Goal: Transaction & Acquisition: Subscribe to service/newsletter

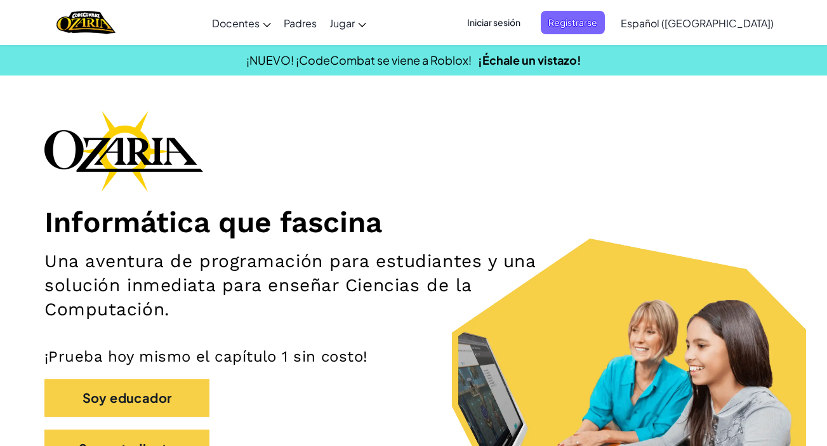
click at [505, 23] on span "Iniciar sesión" at bounding box center [494, 22] width 69 height 23
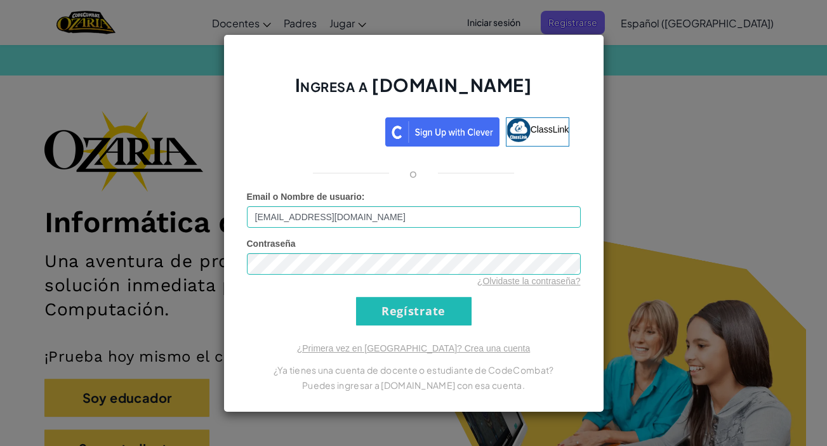
type input "[EMAIL_ADDRESS][DOMAIN_NAME]"
click at [385, 310] on input "Regístrate" at bounding box center [414, 311] width 116 height 29
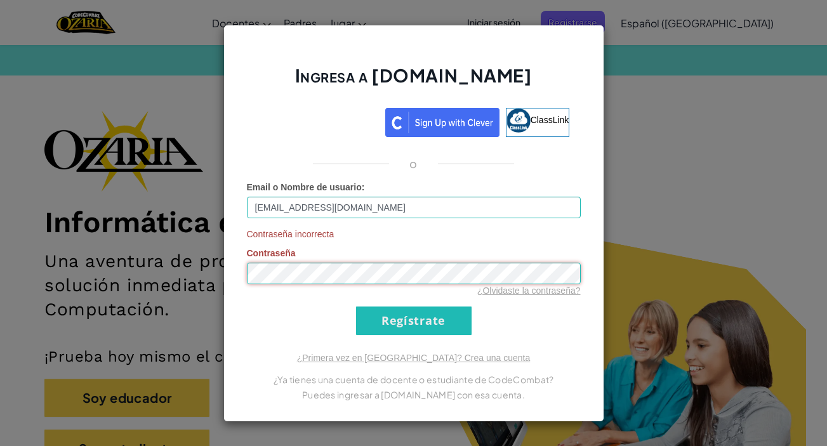
click at [178, 263] on div "Ingresa a [DOMAIN_NAME] ClassLink o Email o Nombre de usuario : [EMAIL_ADDRESS]…" at bounding box center [413, 223] width 827 height 446
click at [413, 321] on input "Regístrate" at bounding box center [414, 321] width 116 height 29
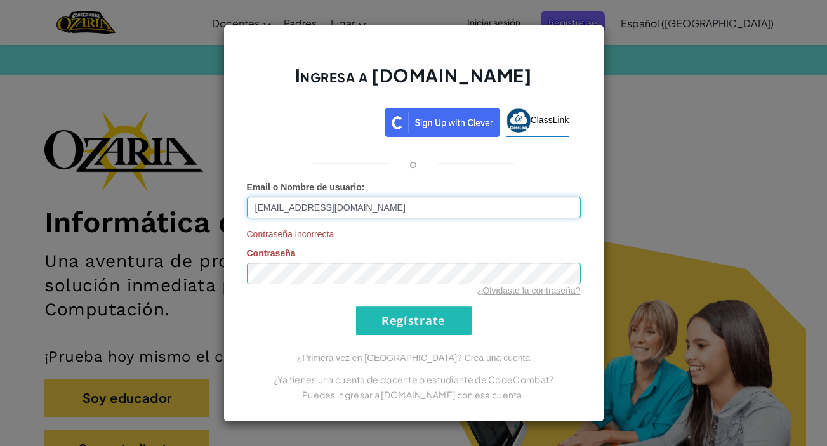
drag, startPoint x: 376, startPoint y: 209, endPoint x: 247, endPoint y: 204, distance: 129.6
click at [247, 204] on input "[EMAIL_ADDRESS][DOMAIN_NAME]" at bounding box center [414, 208] width 334 height 22
type input "ArikMenjivar [PERSON_NAME]"
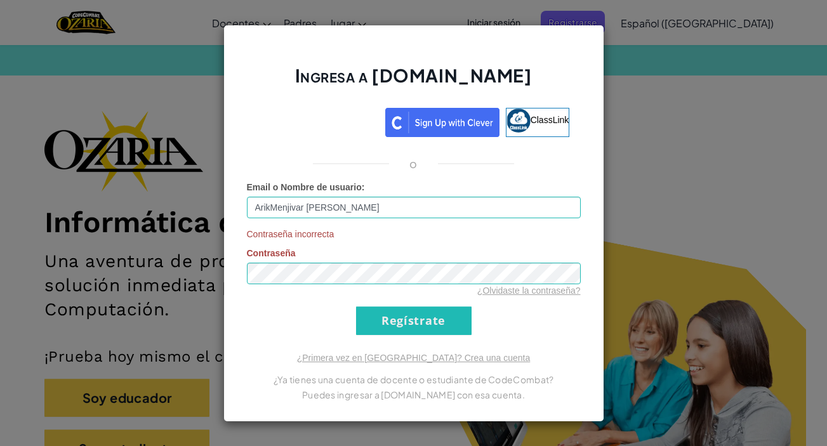
click at [393, 319] on input "Regístrate" at bounding box center [414, 321] width 116 height 29
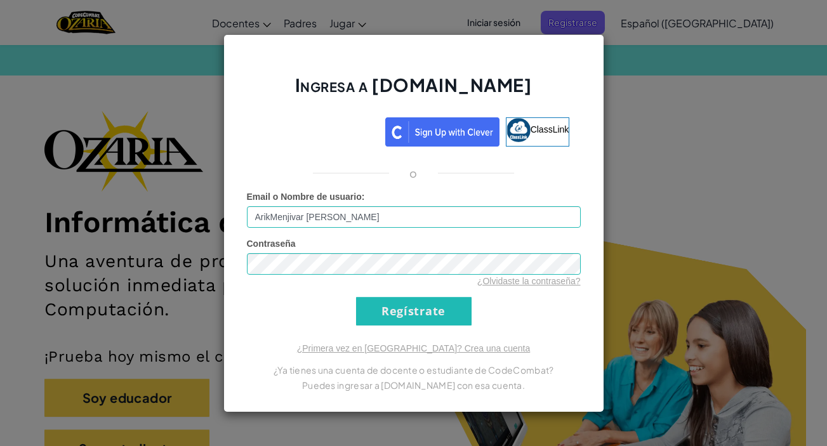
click at [418, 303] on input "Regístrate" at bounding box center [414, 311] width 116 height 29
